Goal: Task Accomplishment & Management: Complete application form

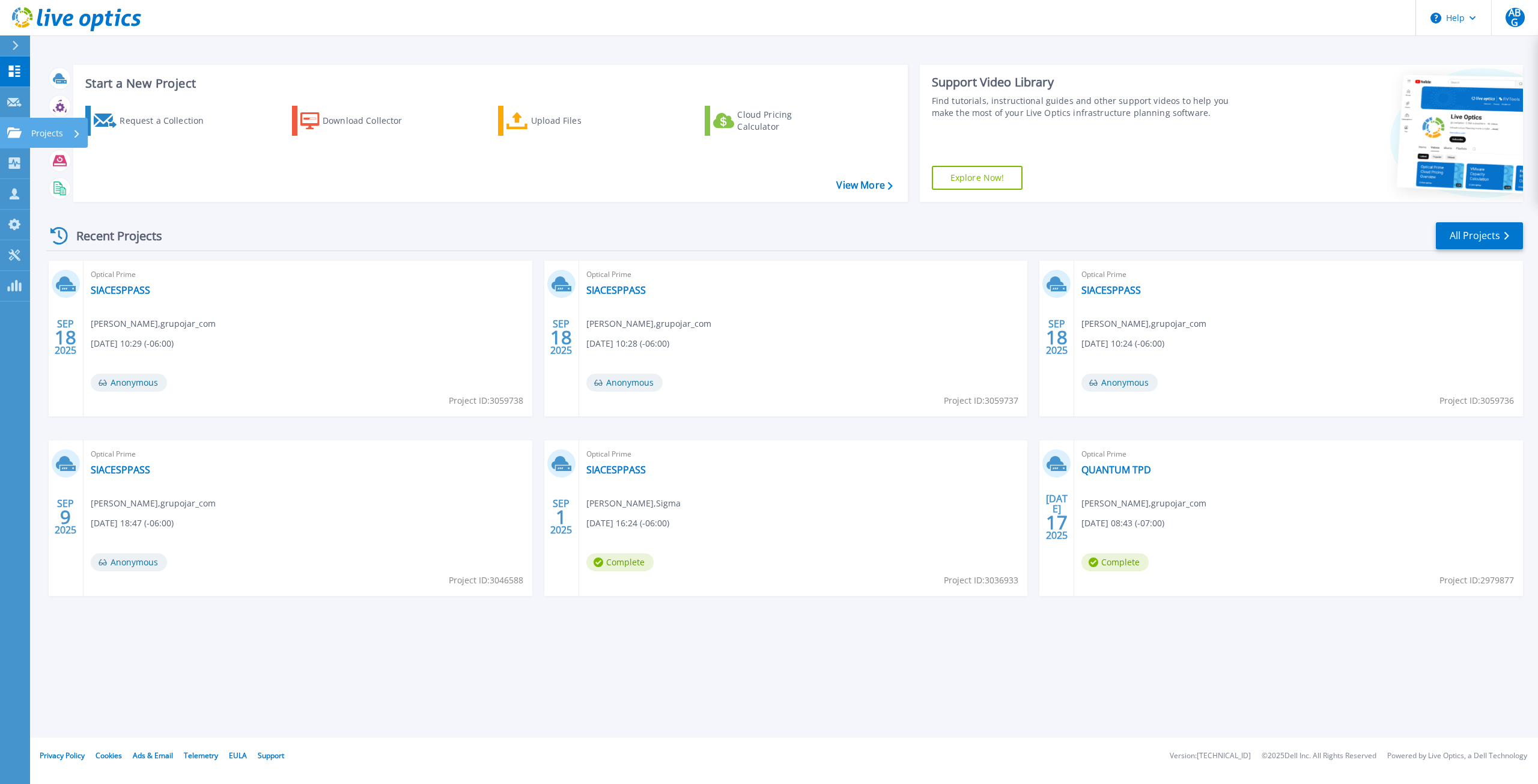
click at [19, 135] on icon at bounding box center [14, 132] width 15 height 10
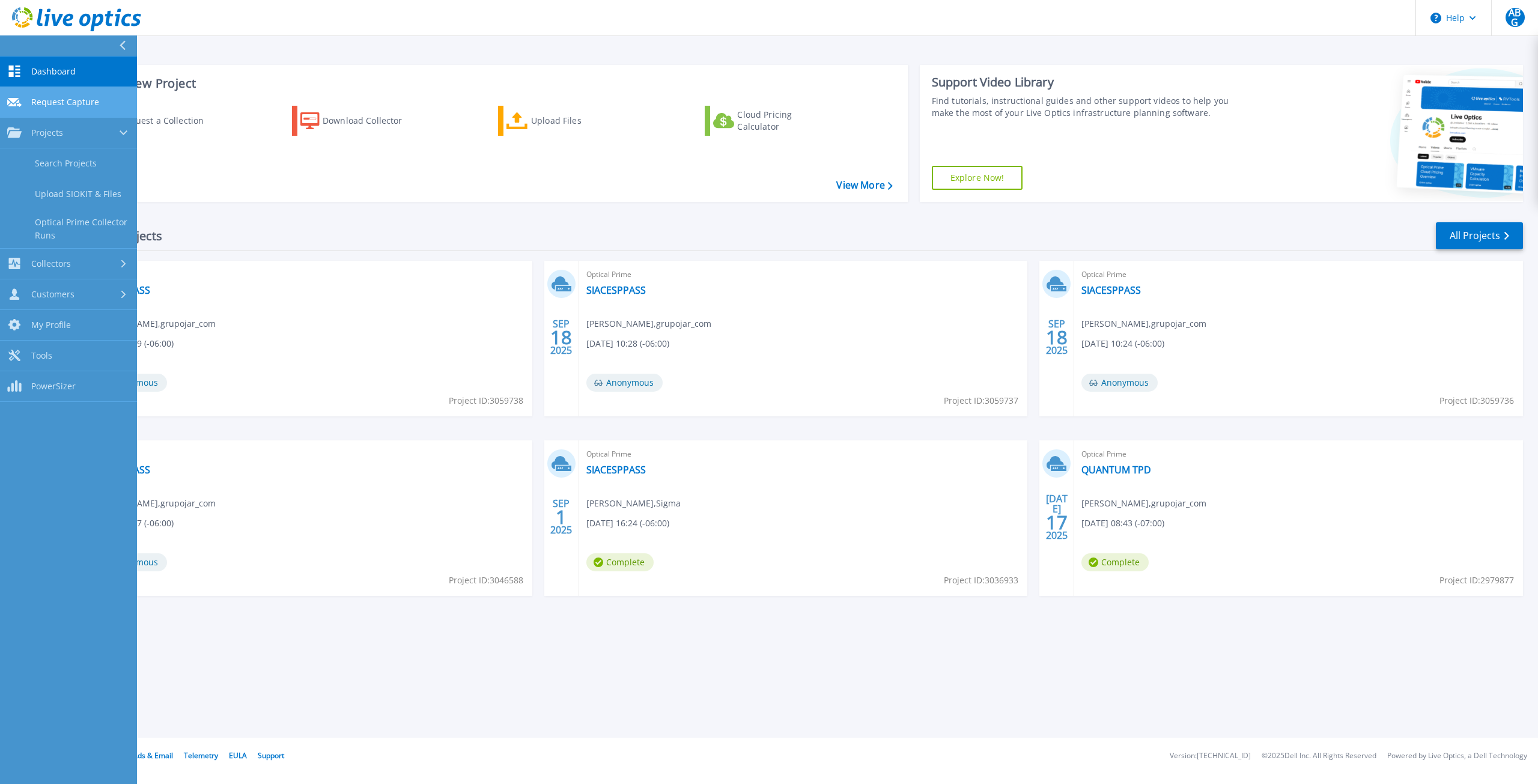
click at [46, 108] on link "Request Capture Request Capture" at bounding box center [68, 102] width 137 height 30
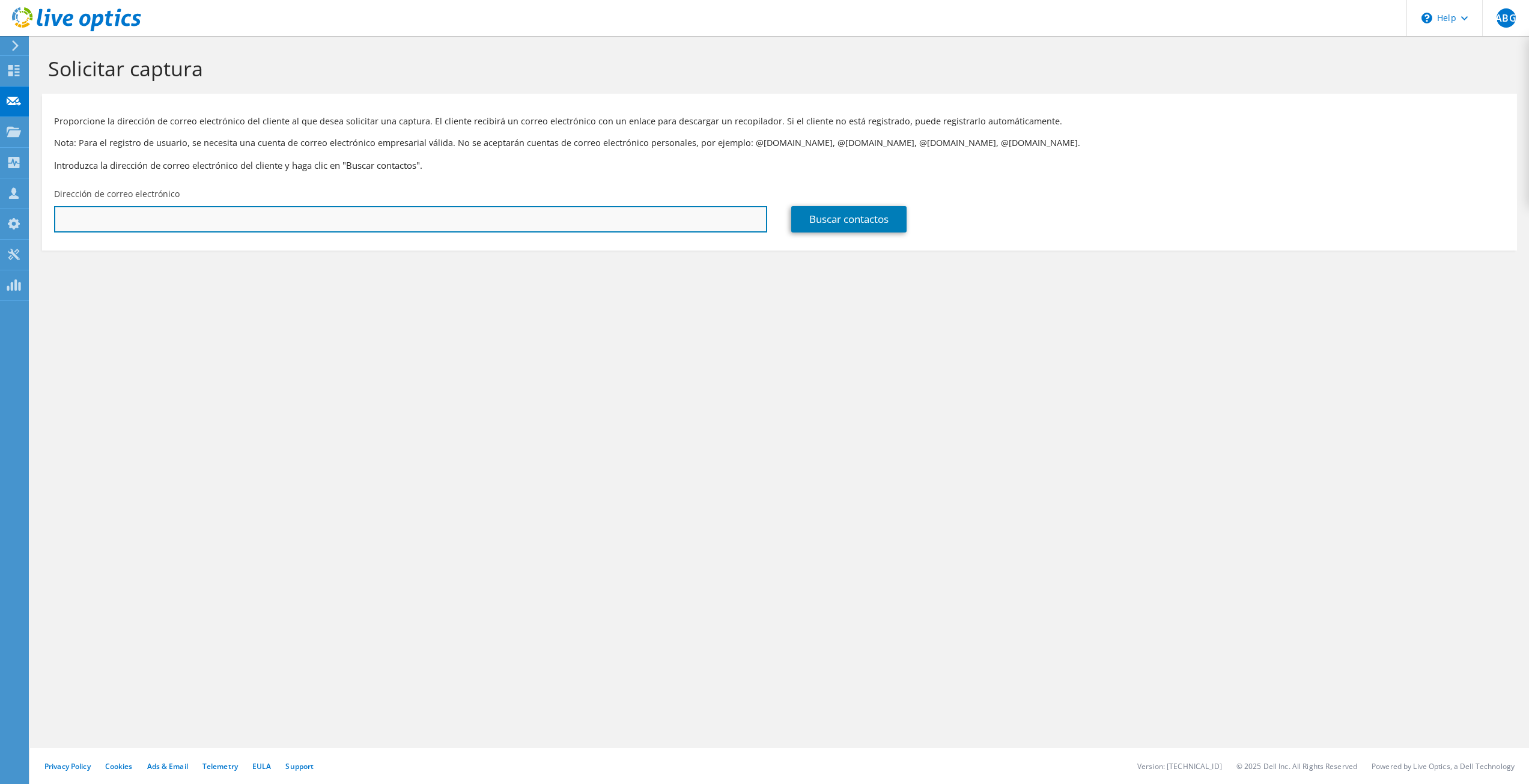
click at [128, 222] on input "text" at bounding box center [410, 219] width 713 height 26
paste input "[PERSON_NAME][EMAIL_ADDRESS][DOMAIN_NAME]"
type input "[PERSON_NAME][EMAIL_ADDRESS][DOMAIN_NAME]"
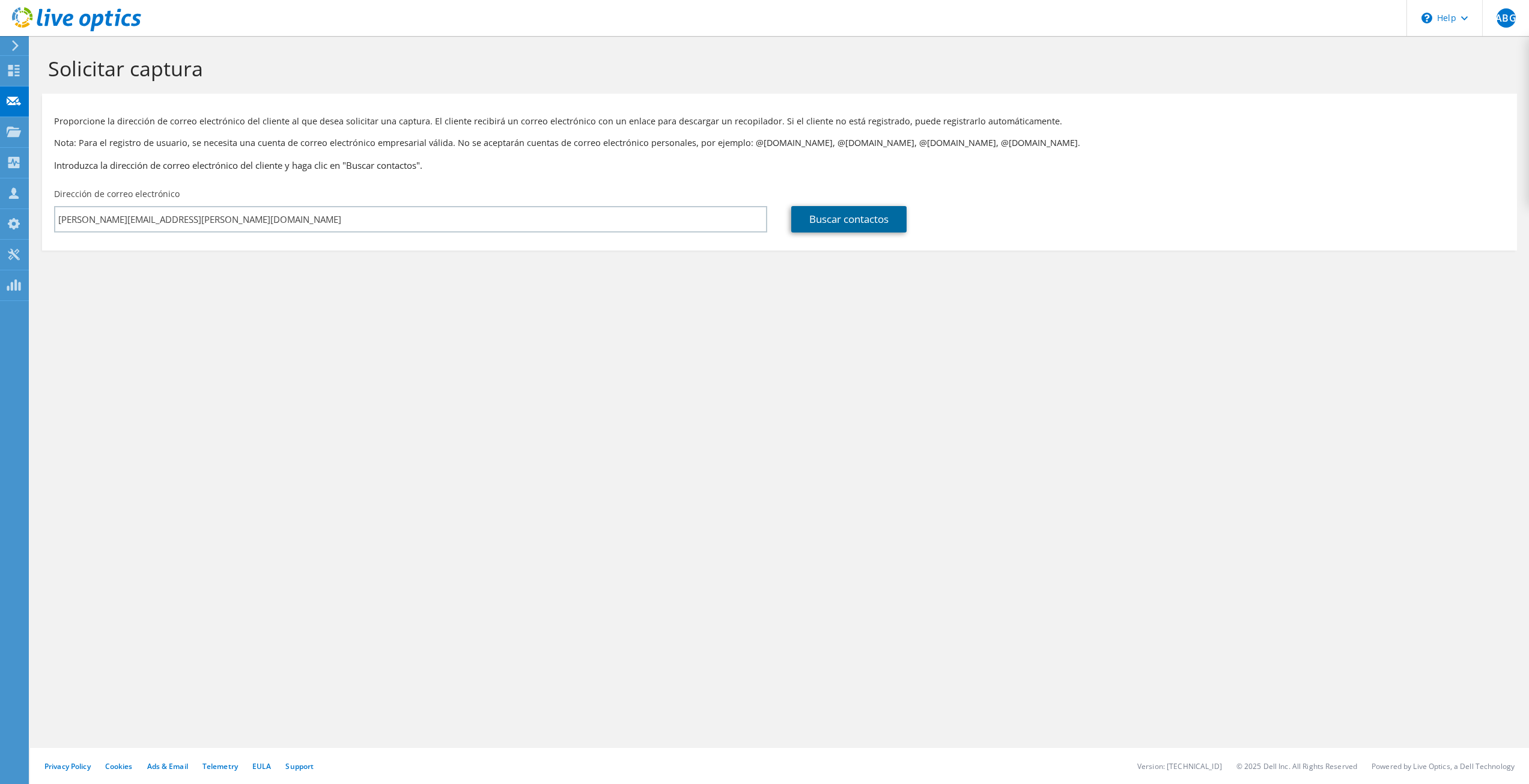
click at [822, 209] on link "Buscar contactos" at bounding box center [848, 219] width 115 height 26
type input "GOB. [GEOGRAPHIC_DATA]"
type input "[PERSON_NAME]"
type input "[GEOGRAPHIC_DATA]"
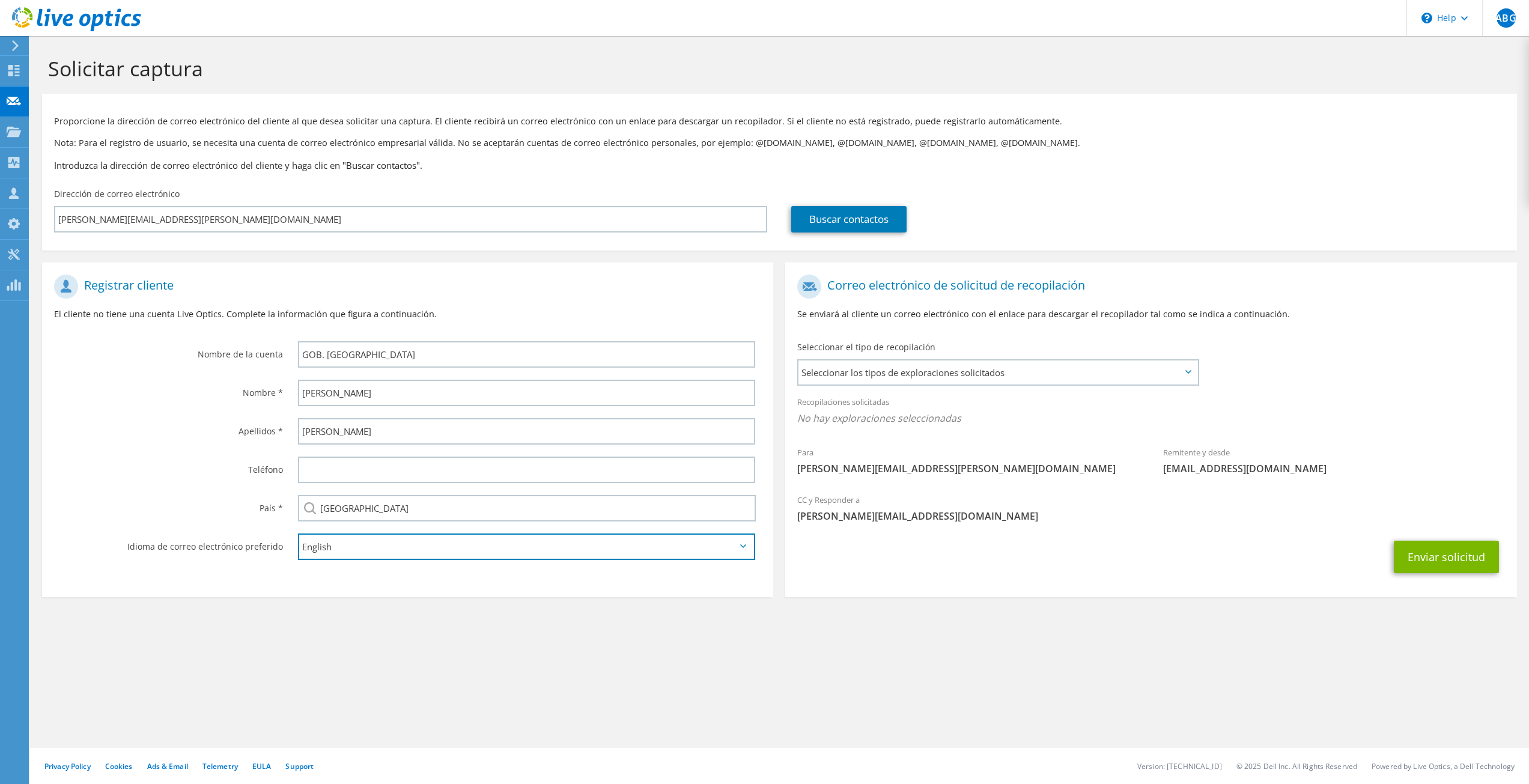
click at [339, 546] on select "English Deutsch Español Français Italiano Polski Português Русский 한국어 中文 日本語" at bounding box center [526, 546] width 458 height 26
select select "es-ES"
click at [298, 533] on select "English Deutsch Español Français Italiano Polski Português Русский 한국어 中文 日本語" at bounding box center [526, 546] width 458 height 26
click at [755, 596] on section "Registrar cliente El cliente no tiene una cuenta Live Optics. Complete la infor…" at bounding box center [408, 430] width 731 height 334
click at [855, 372] on span "Seleccionar los tipos de exploraciones solicitados" at bounding box center [998, 372] width 399 height 24
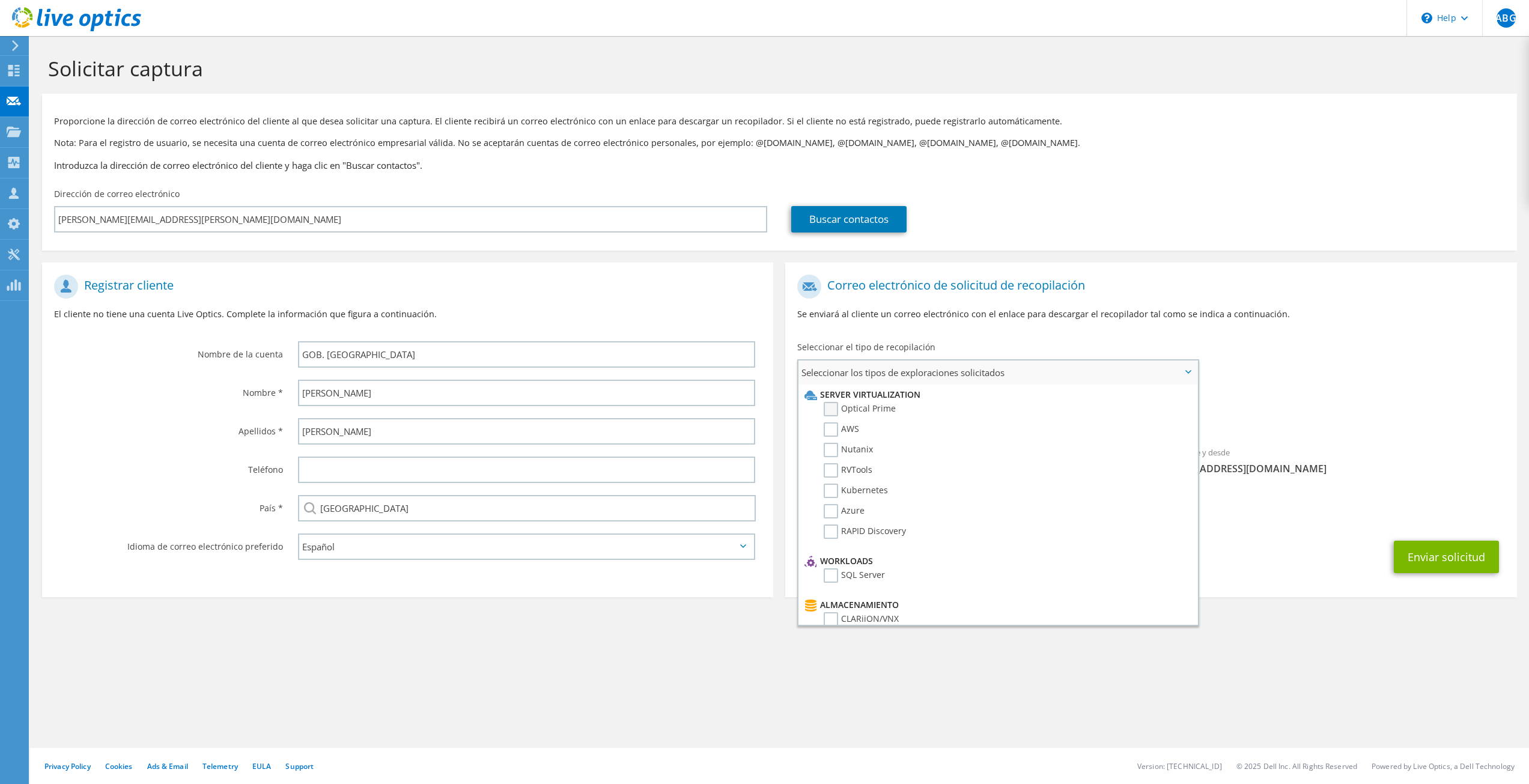
click at [827, 408] on label "Optical Prime" at bounding box center [860, 409] width 72 height 15
click at [0, 0] on input "Optical Prime" at bounding box center [0, 0] width 0 height 0
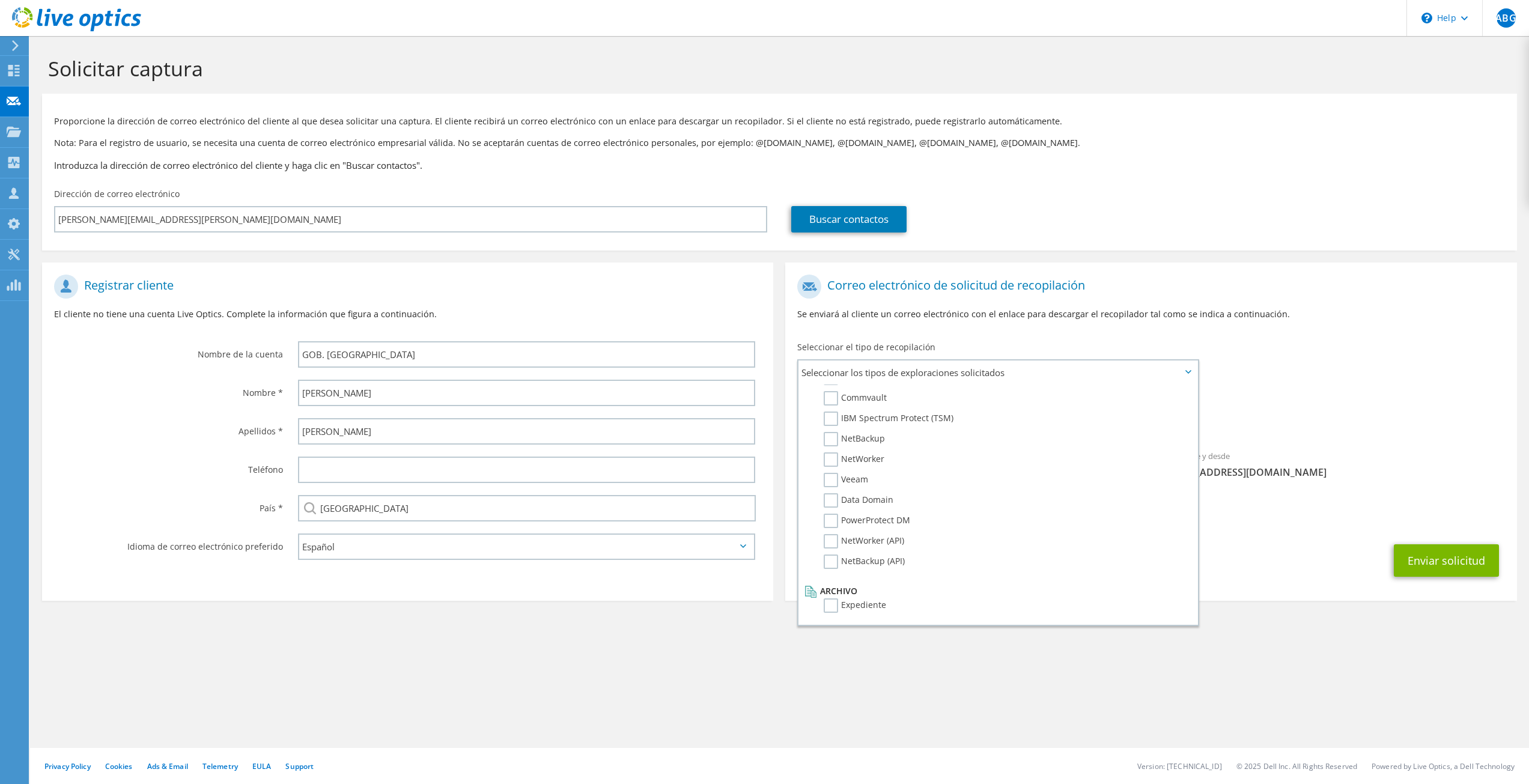
click at [1338, 360] on div "Para elio.silva@monterrey.gob.mx Remitente y desde liveoptics@liveoptics.com" at bounding box center [1151, 380] width 731 height 222
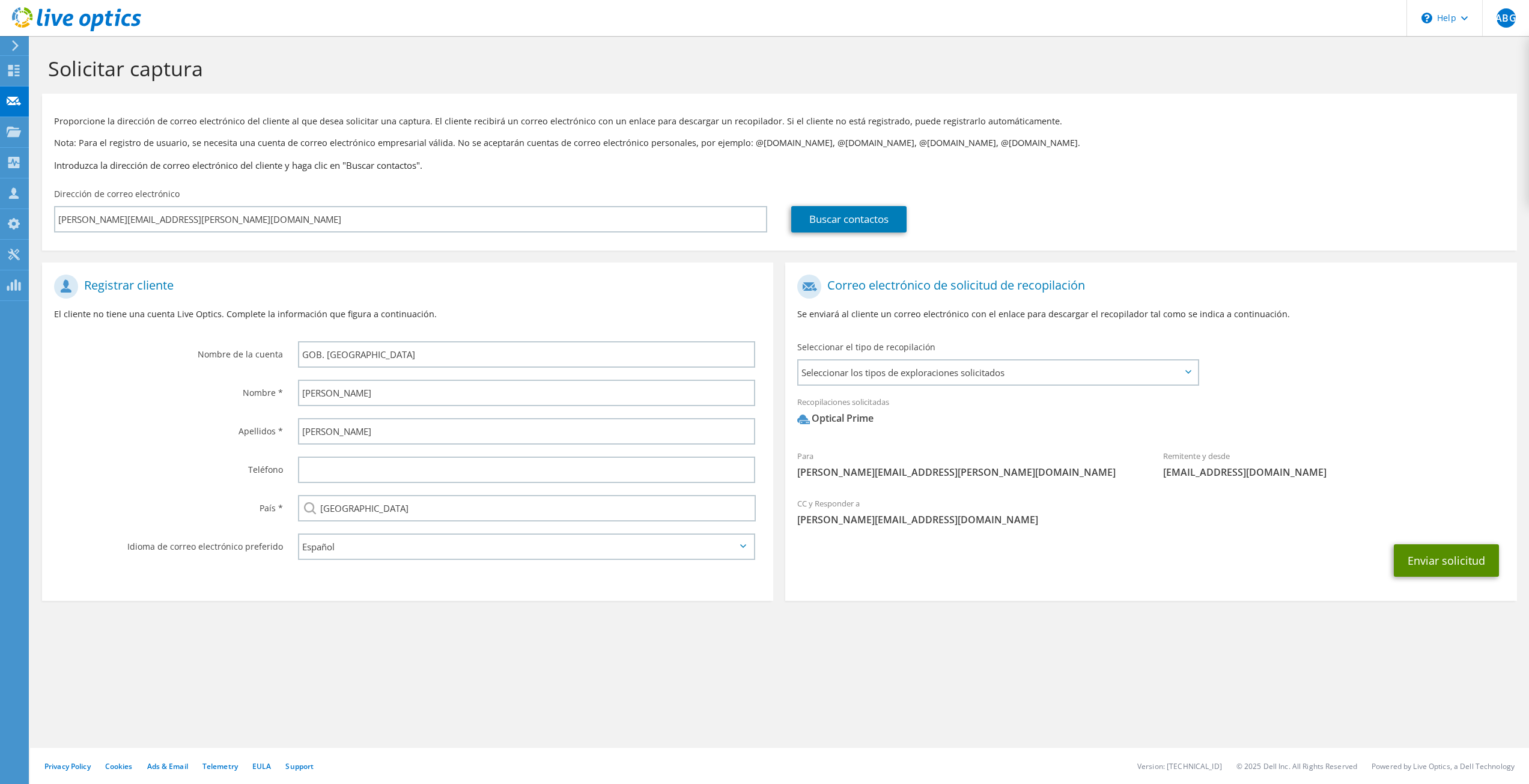
click at [1413, 564] on button "Enviar solicitud" at bounding box center [1446, 560] width 105 height 32
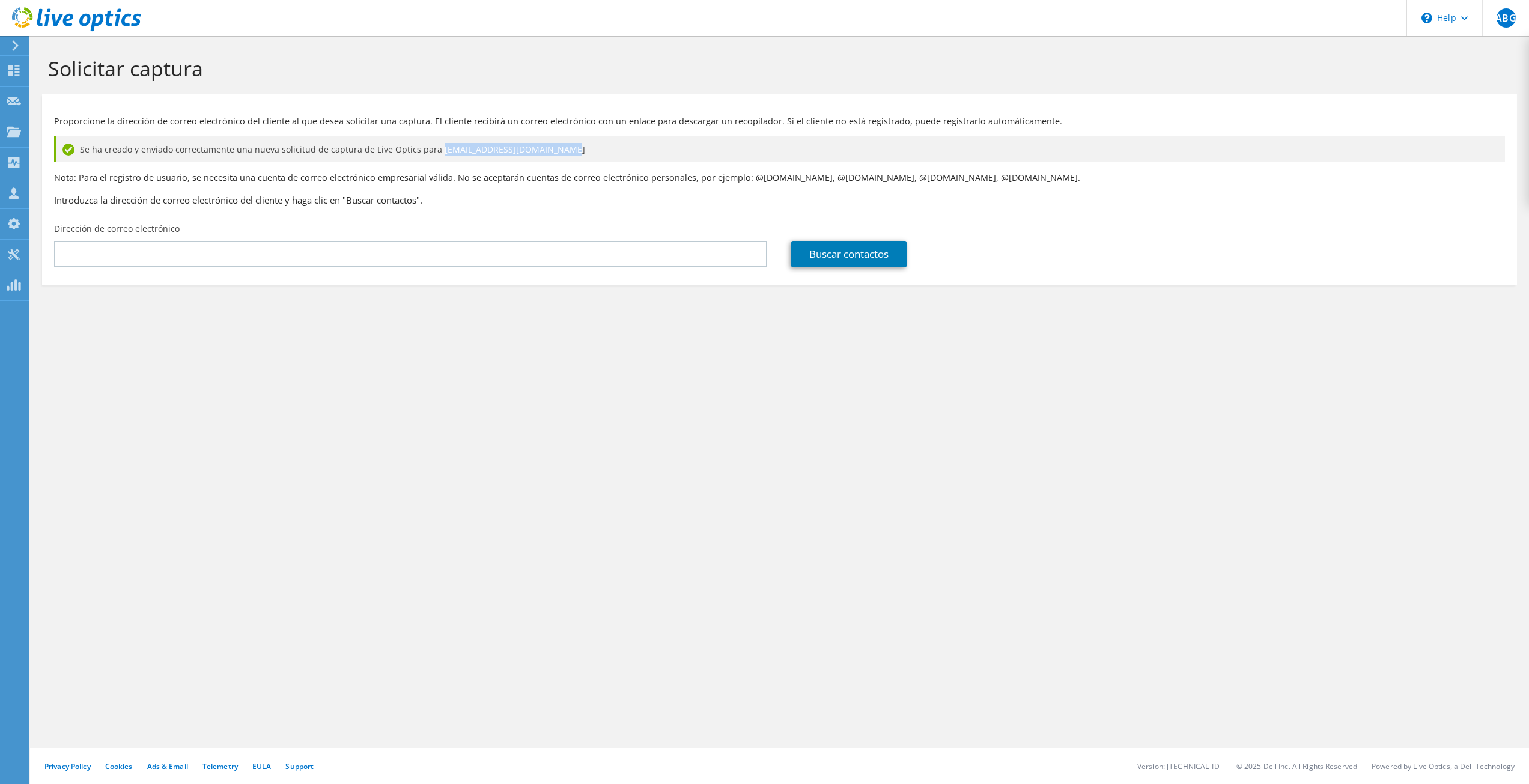
drag, startPoint x: 432, startPoint y: 151, endPoint x: 547, endPoint y: 151, distance: 115.0
click at [547, 151] on div "Se ha creado y enviado correctamente una nueva solicitud de captura de Live Opt…" at bounding box center [779, 149] width 1451 height 26
copy span "[PERSON_NAME][EMAIL_ADDRESS][PERSON_NAME][DOMAIN_NAME]"
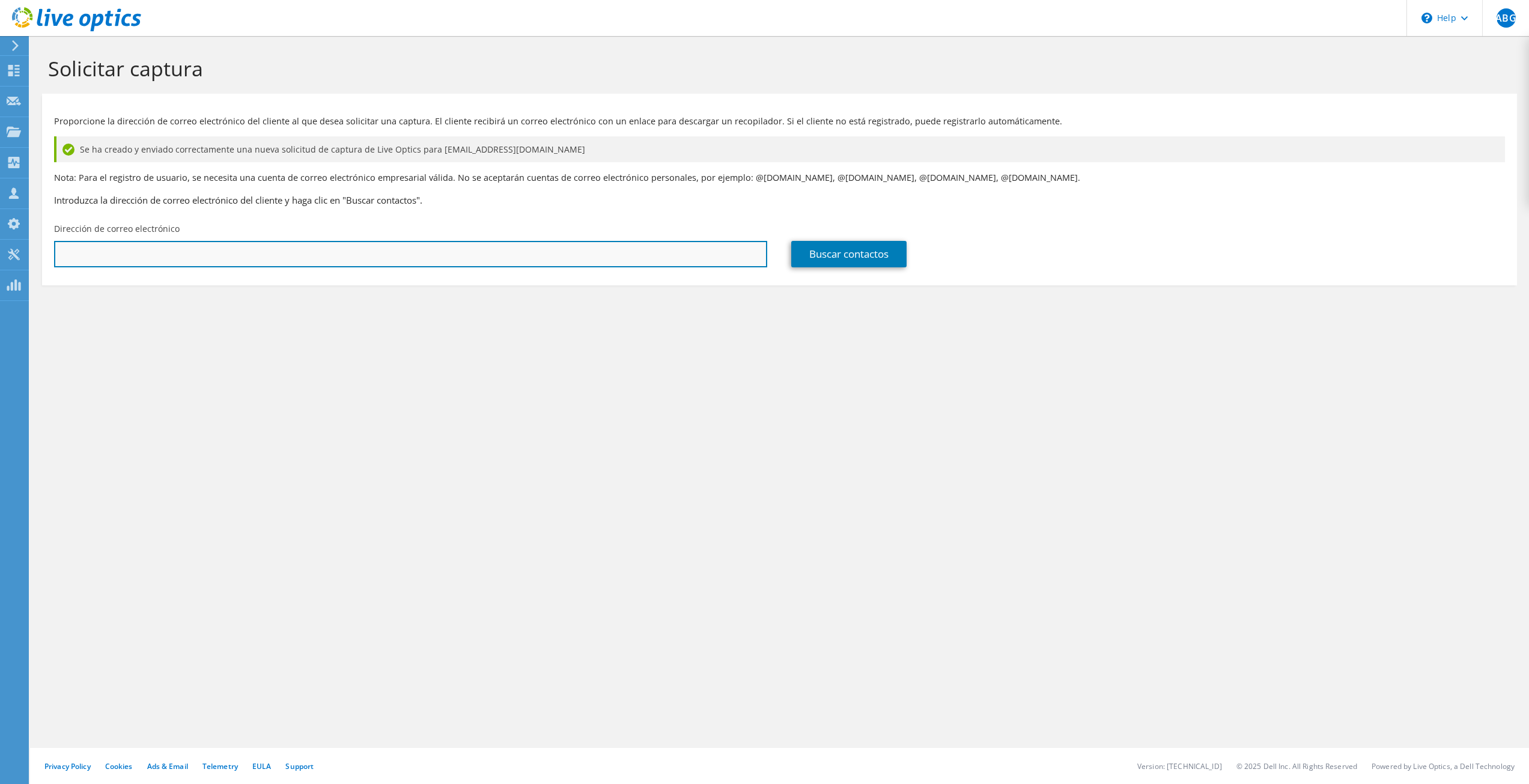
click at [415, 252] on input "text" at bounding box center [410, 254] width 713 height 26
paste input "[PERSON_NAME][EMAIL_ADDRESS][PERSON_NAME][DOMAIN_NAME]"
type input "elio.silva@monterrey.gob.mx"
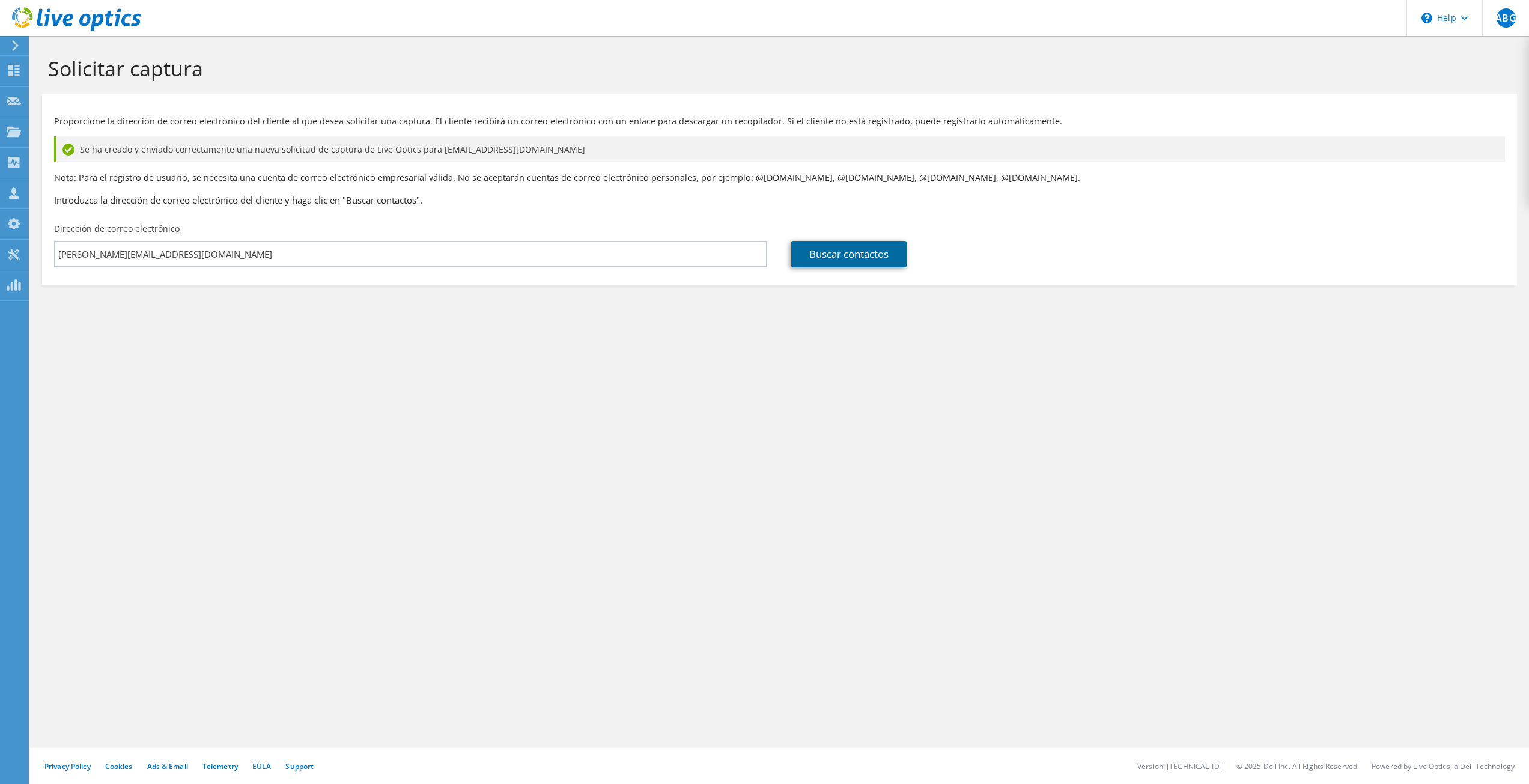
click at [842, 256] on link "Buscar contactos" at bounding box center [848, 254] width 115 height 26
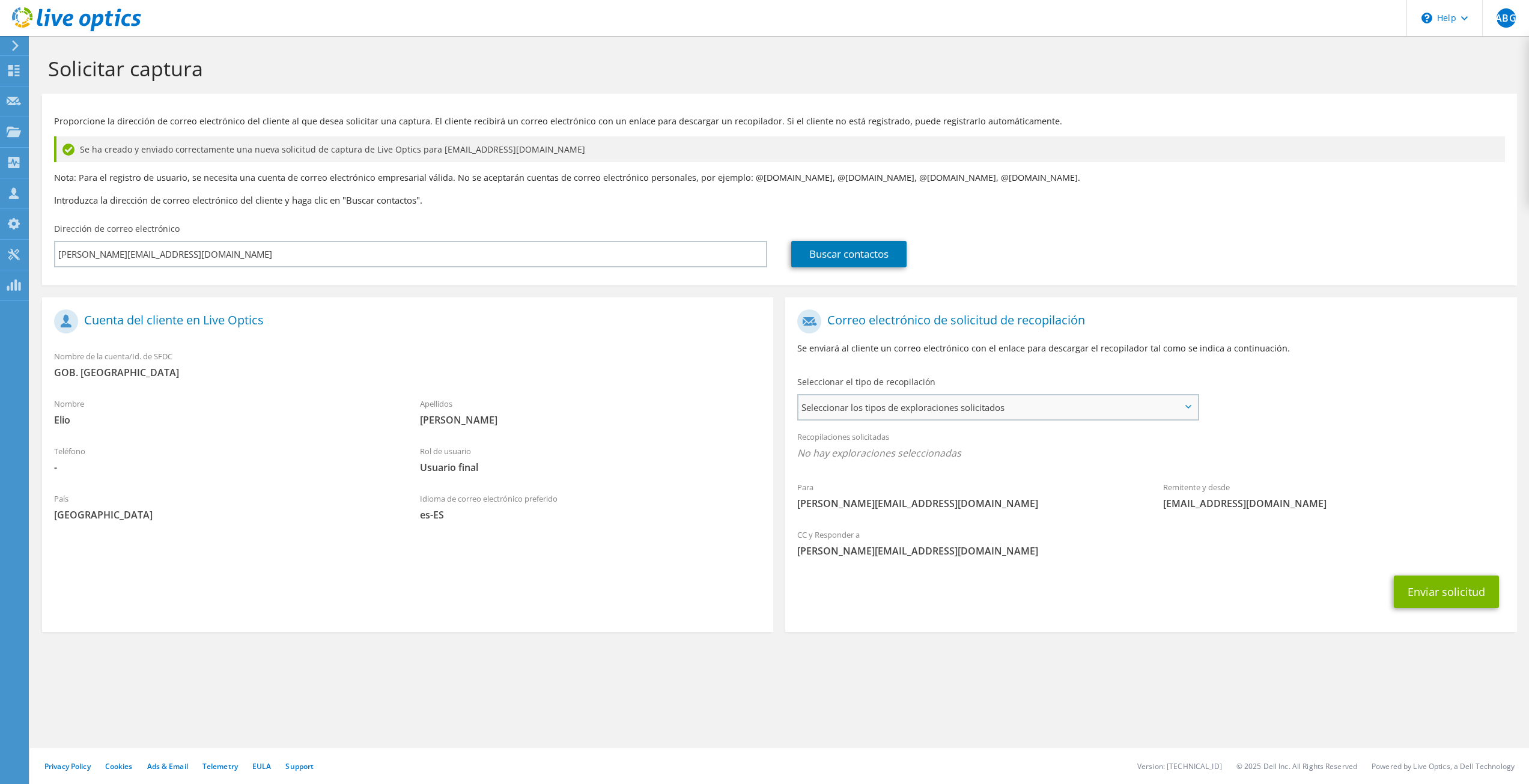
click at [900, 400] on span "Seleccionar los tipos de exploraciones solicitados" at bounding box center [998, 407] width 399 height 24
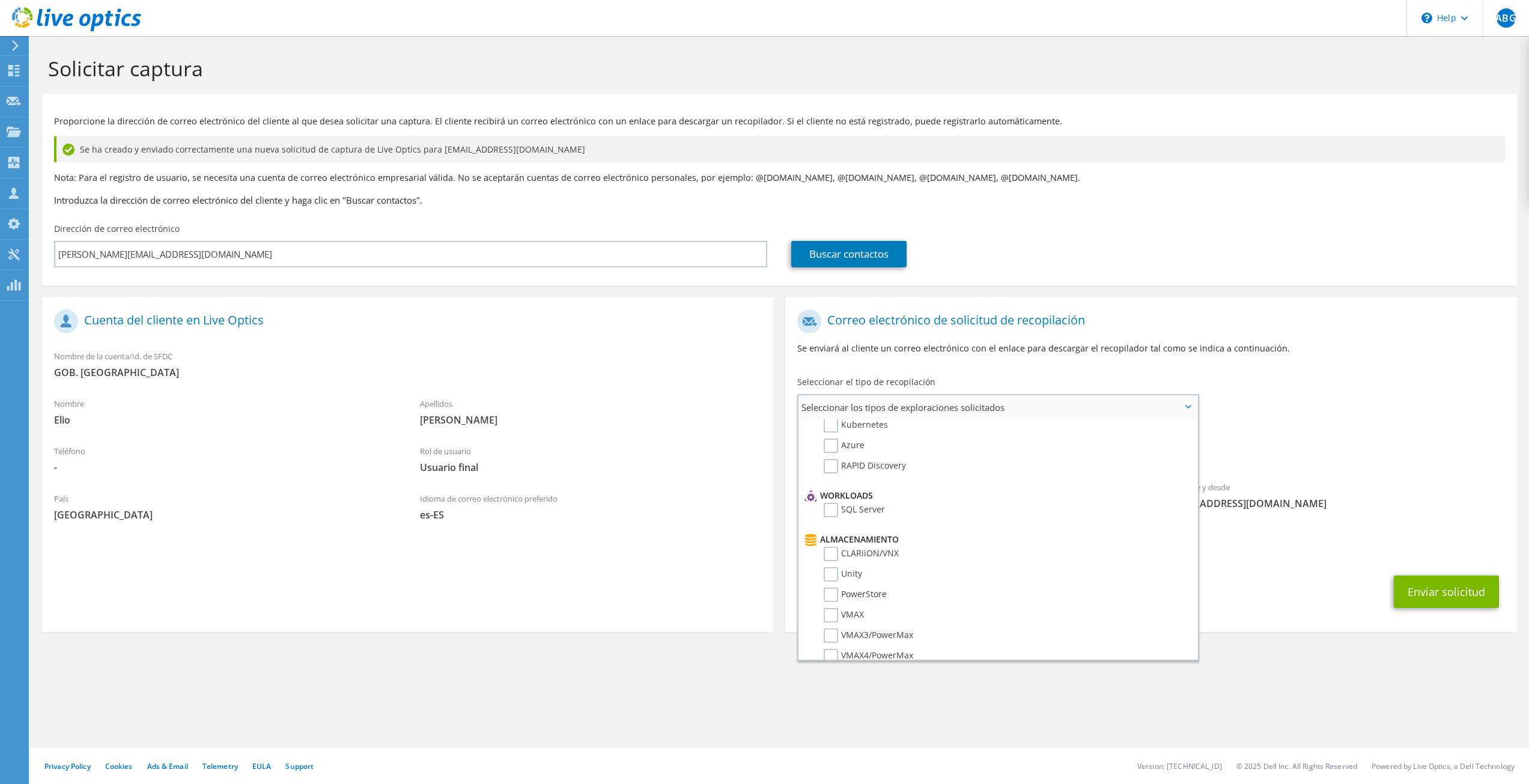
scroll to position [200, 0]
click at [833, 495] on label "PowerStore" at bounding box center [855, 495] width 63 height 15
click at [0, 0] on input "PowerStore" at bounding box center [0, 0] width 0 height 0
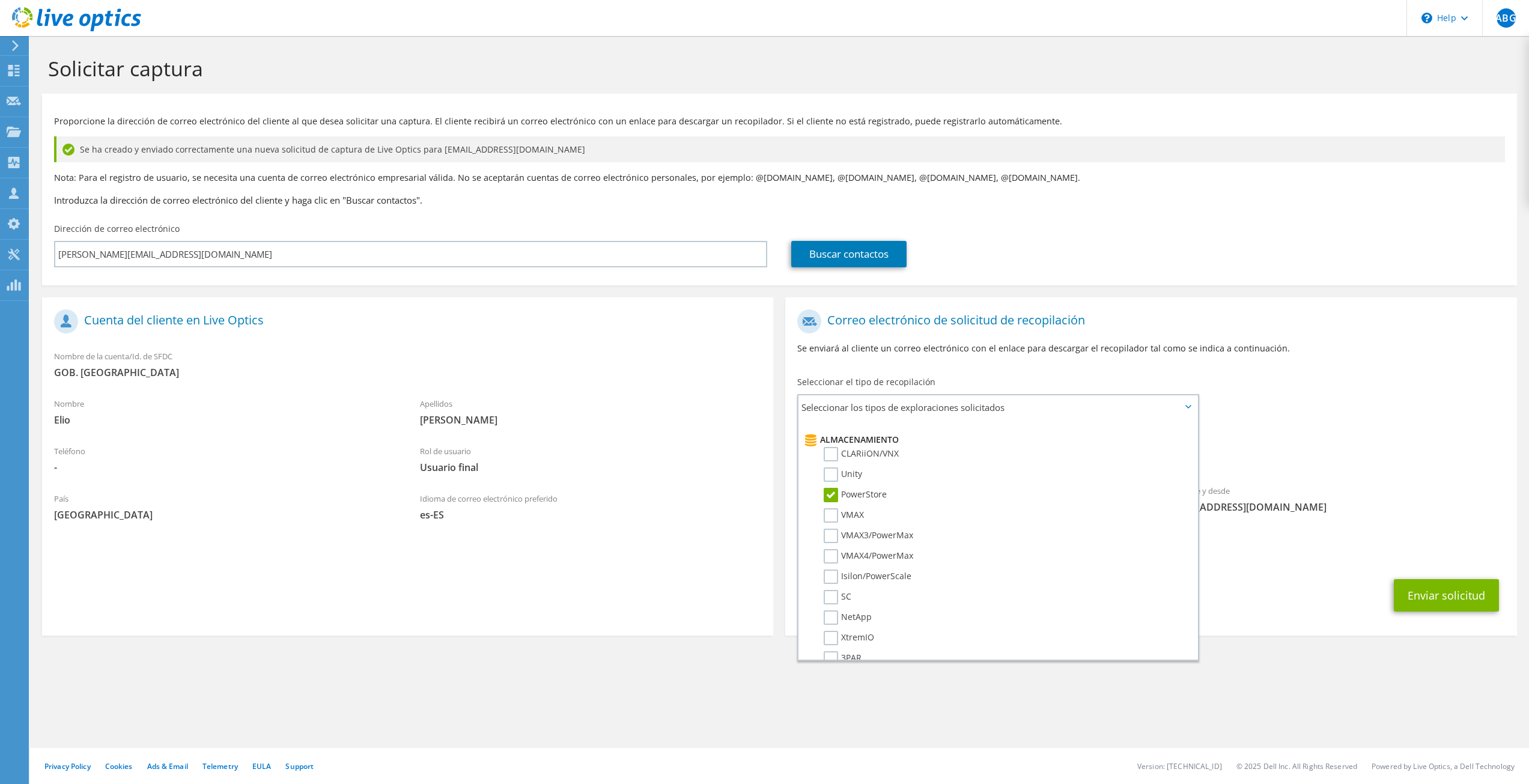
click at [1259, 455] on span "PowerStore" at bounding box center [1150, 456] width 707 height 20
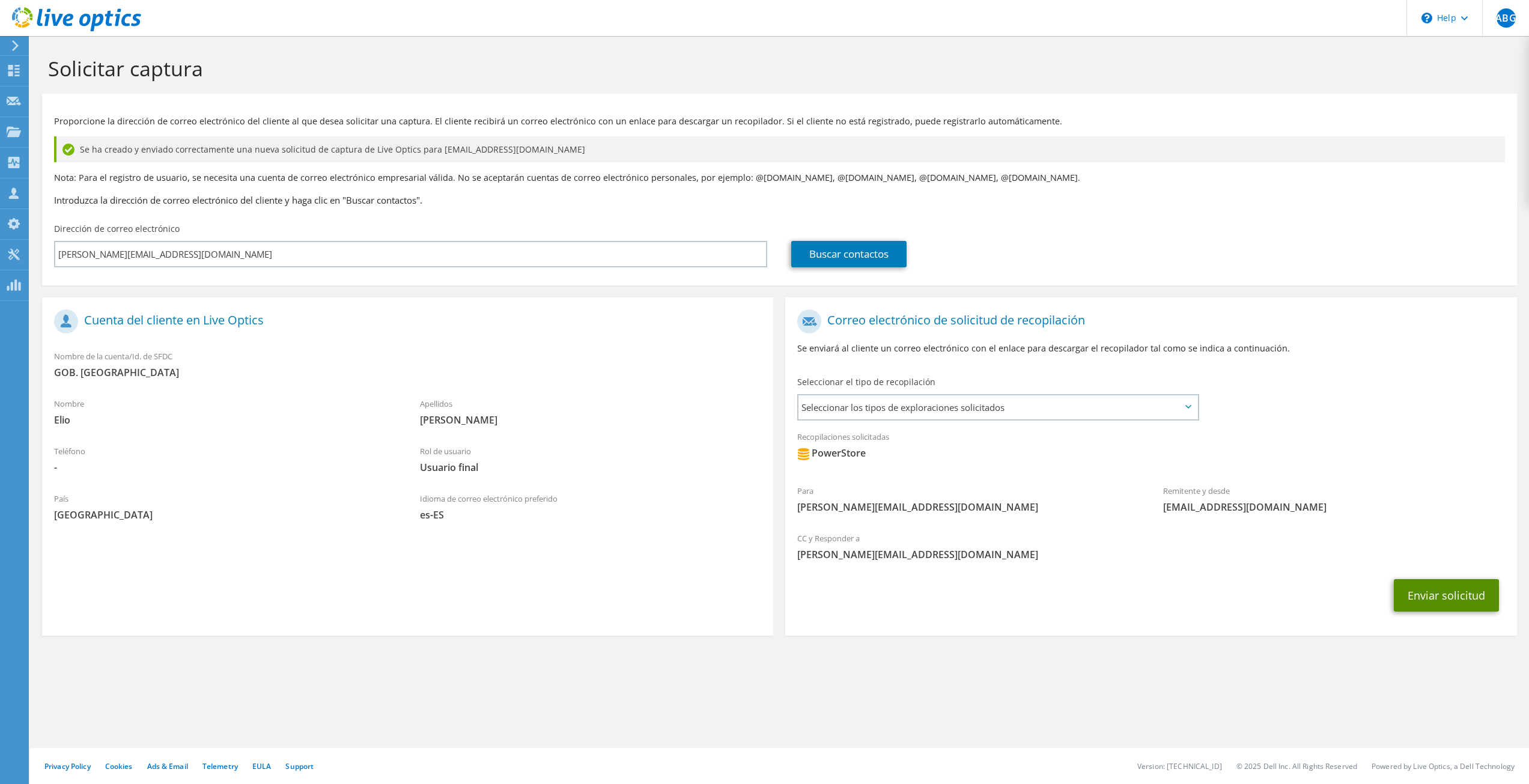
click at [1442, 594] on button "Enviar solicitud" at bounding box center [1446, 595] width 105 height 32
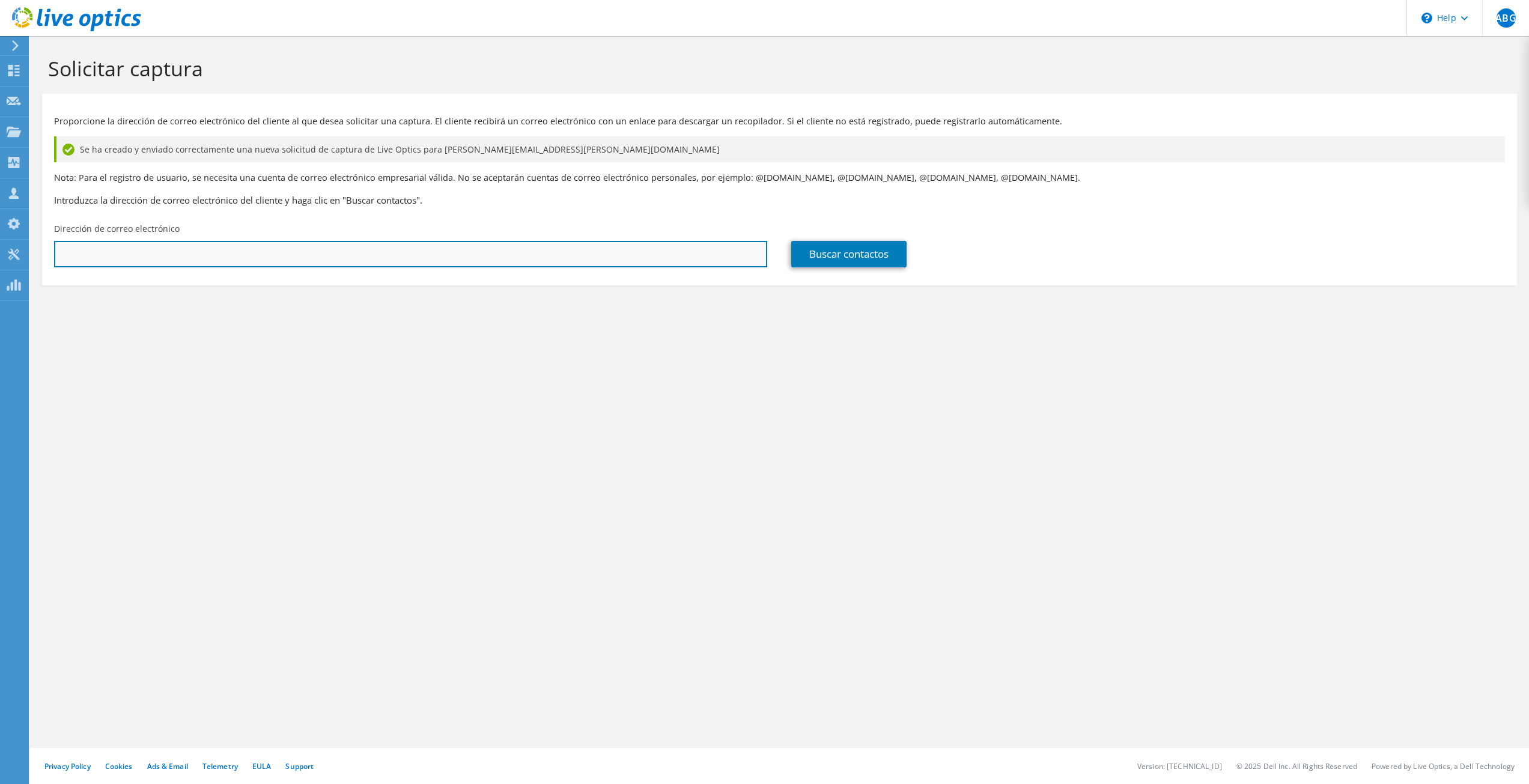
click at [602, 261] on input "text" at bounding box center [410, 254] width 713 height 26
paste input "elio.silva@monterrey.gob.mx"
type input "elio.silva@monterrey.gob.mx"
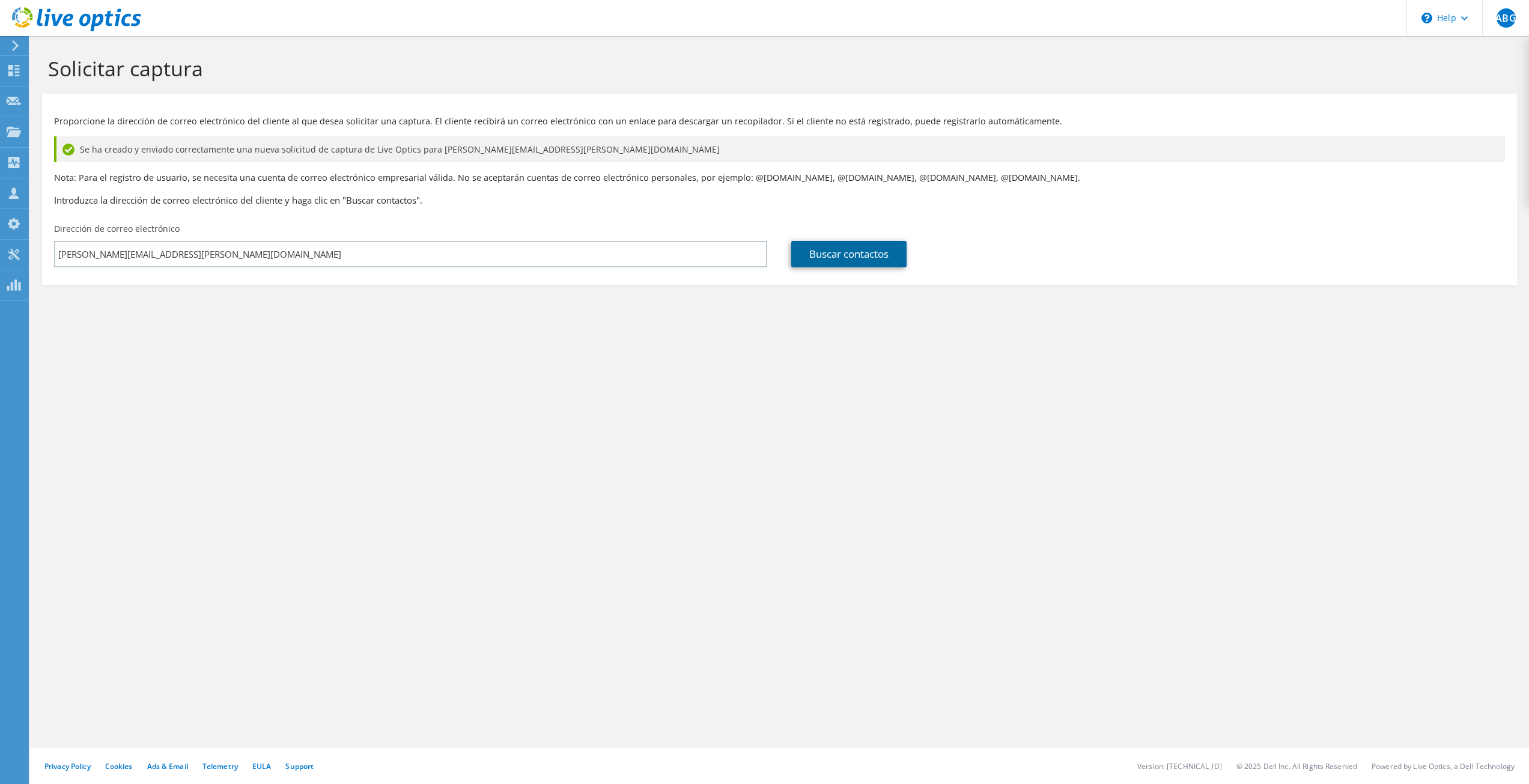
click at [824, 264] on link "Buscar contactos" at bounding box center [848, 254] width 115 height 26
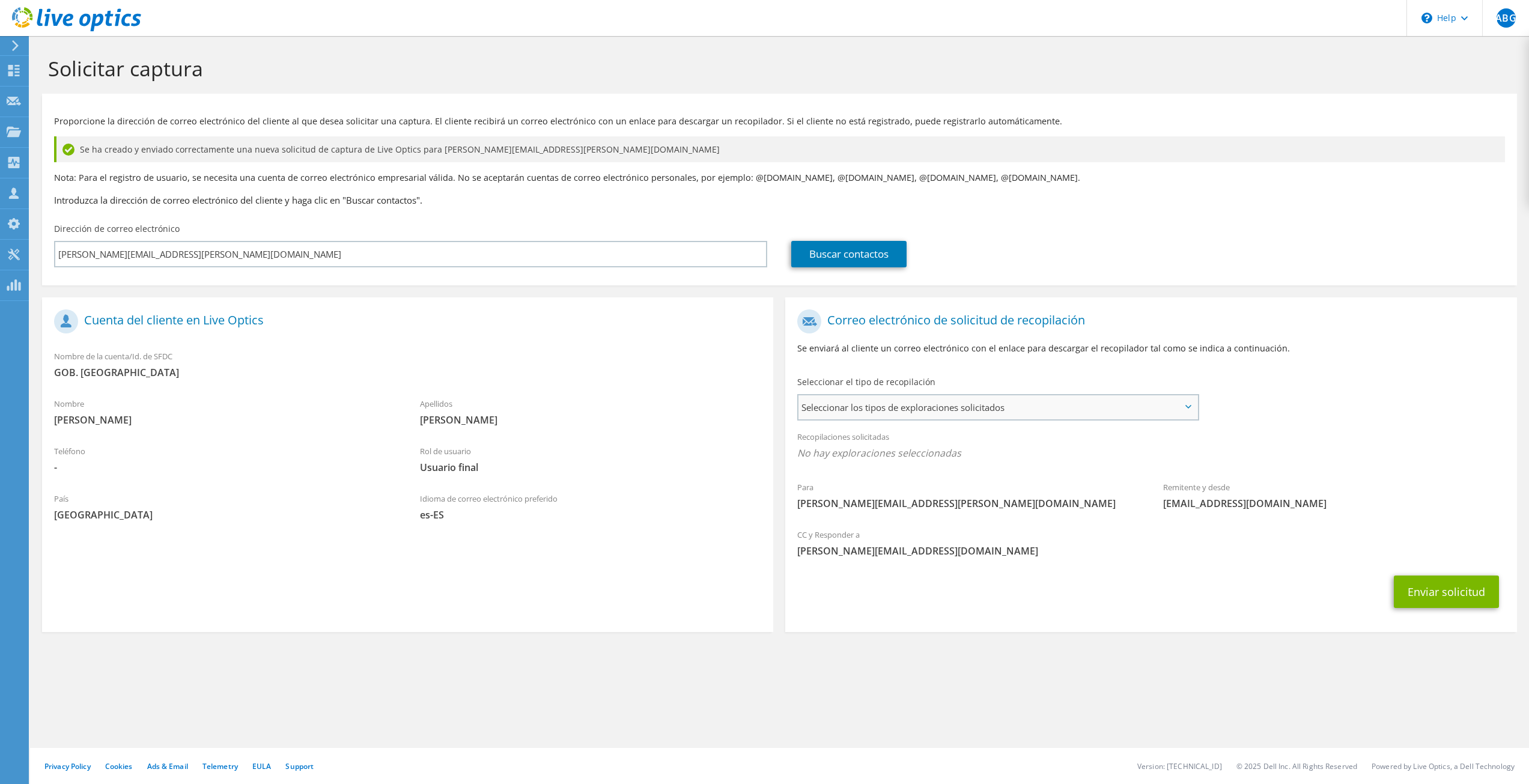
click at [1196, 410] on span "Seleccionar los tipos de exploraciones solicitados" at bounding box center [998, 407] width 399 height 24
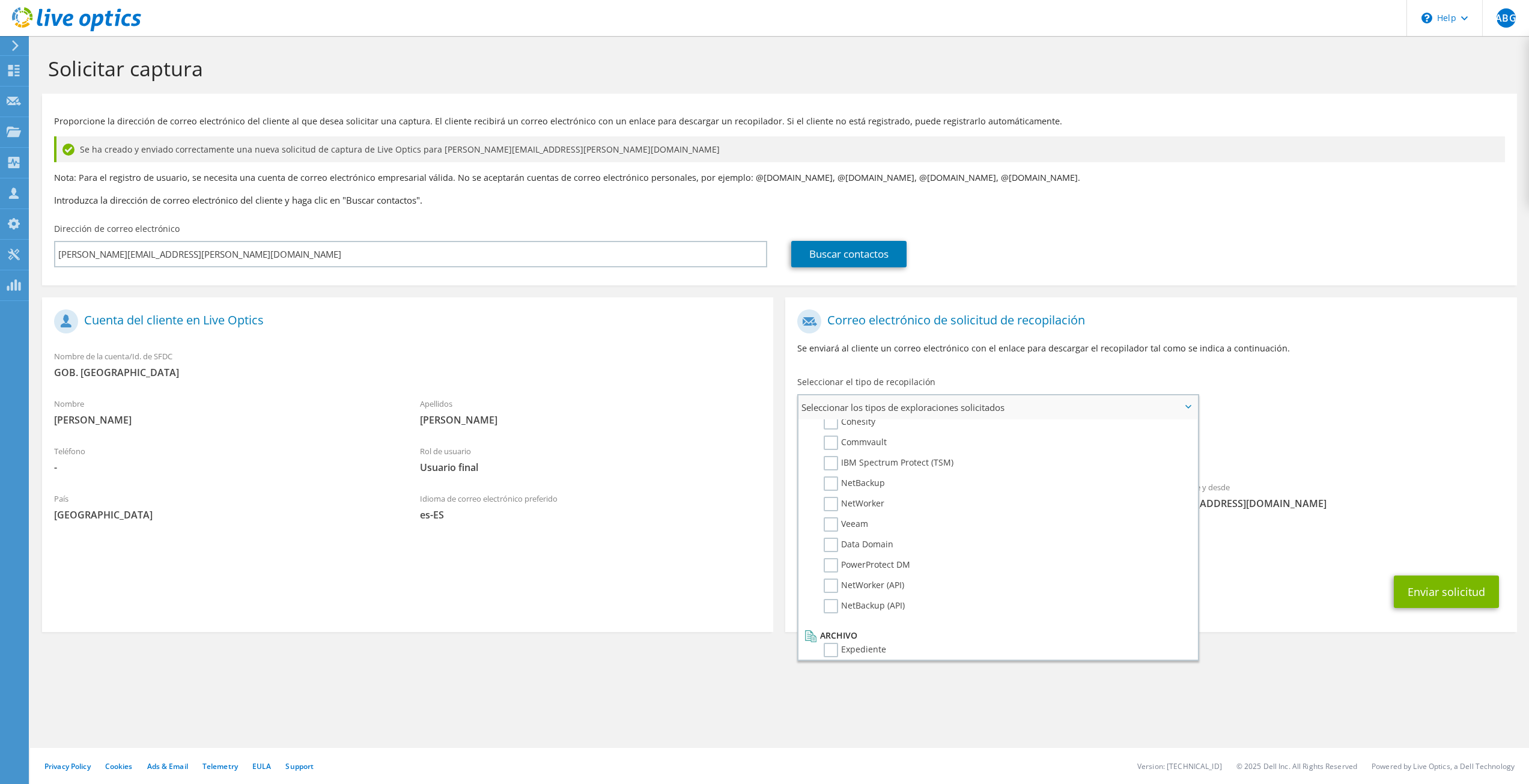
scroll to position [571, 0]
click at [1317, 661] on section "Solicitar captura Proporcione la dirección de correo electrónico del cliente al…" at bounding box center [779, 364] width 1499 height 656
